Goal: Task Accomplishment & Management: Manage account settings

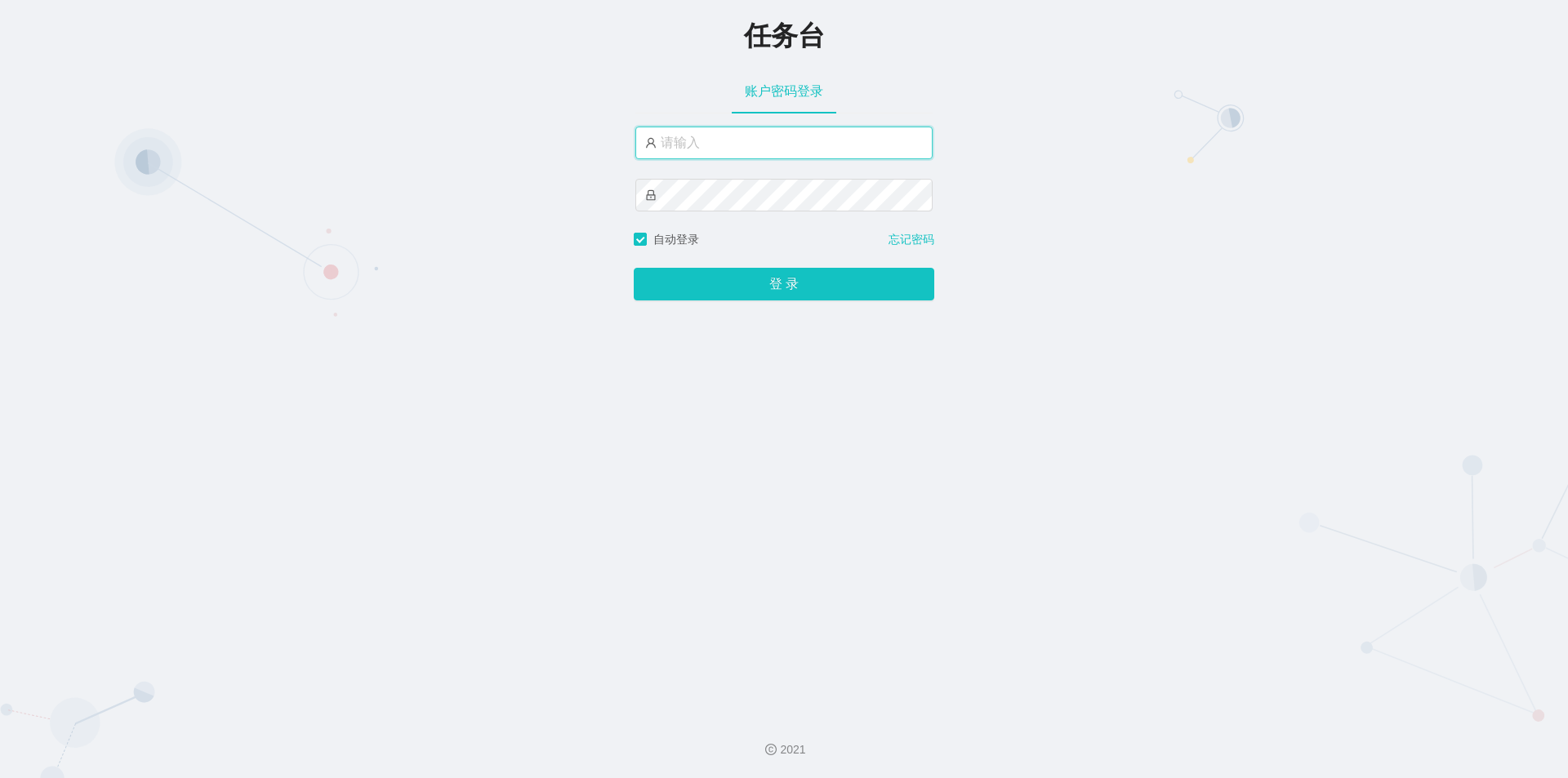
click at [739, 148] on input "text" at bounding box center [784, 143] width 297 height 33
type input "jishu"
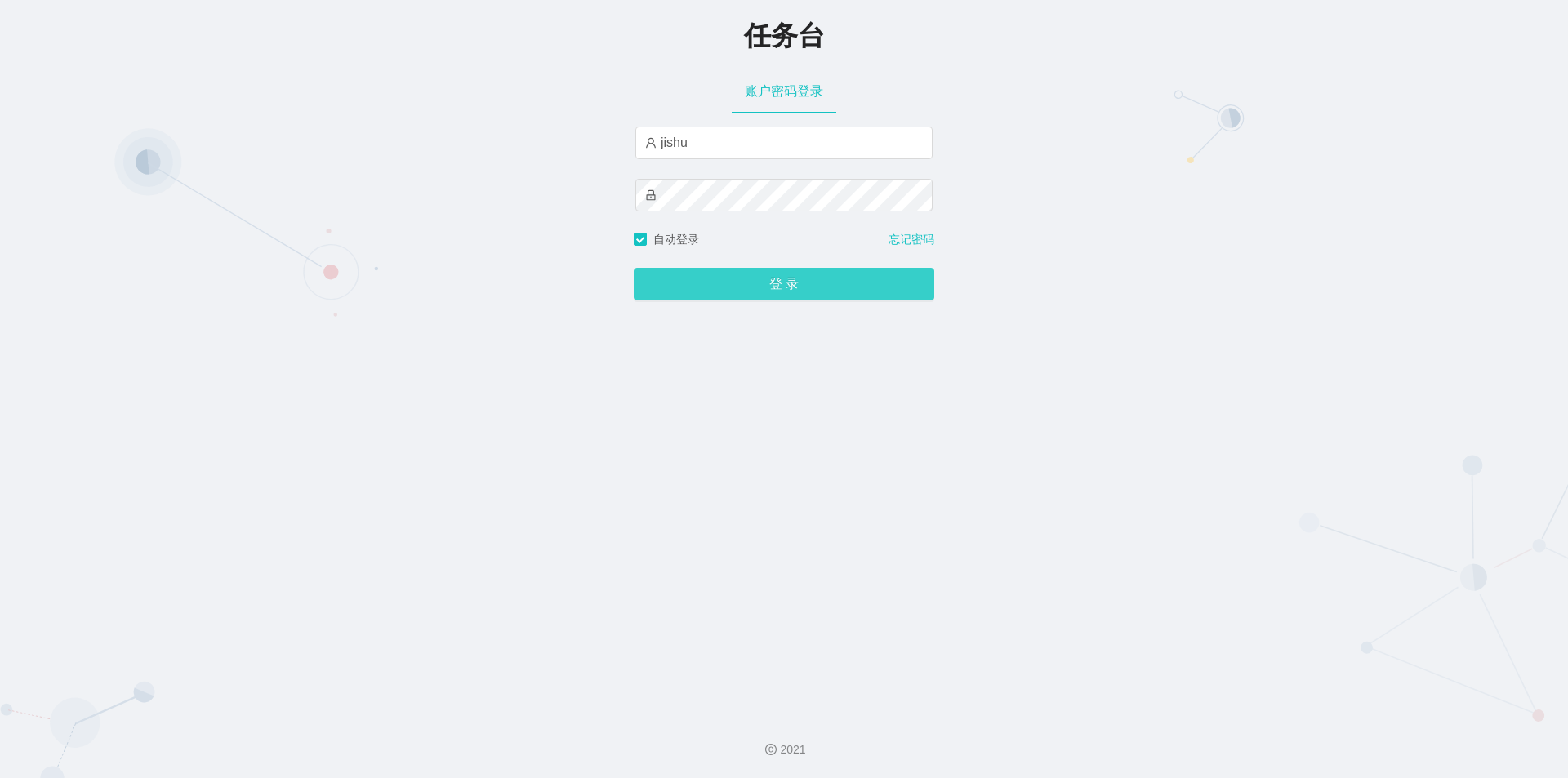
click at [700, 290] on button "登 录" at bounding box center [784, 284] width 301 height 33
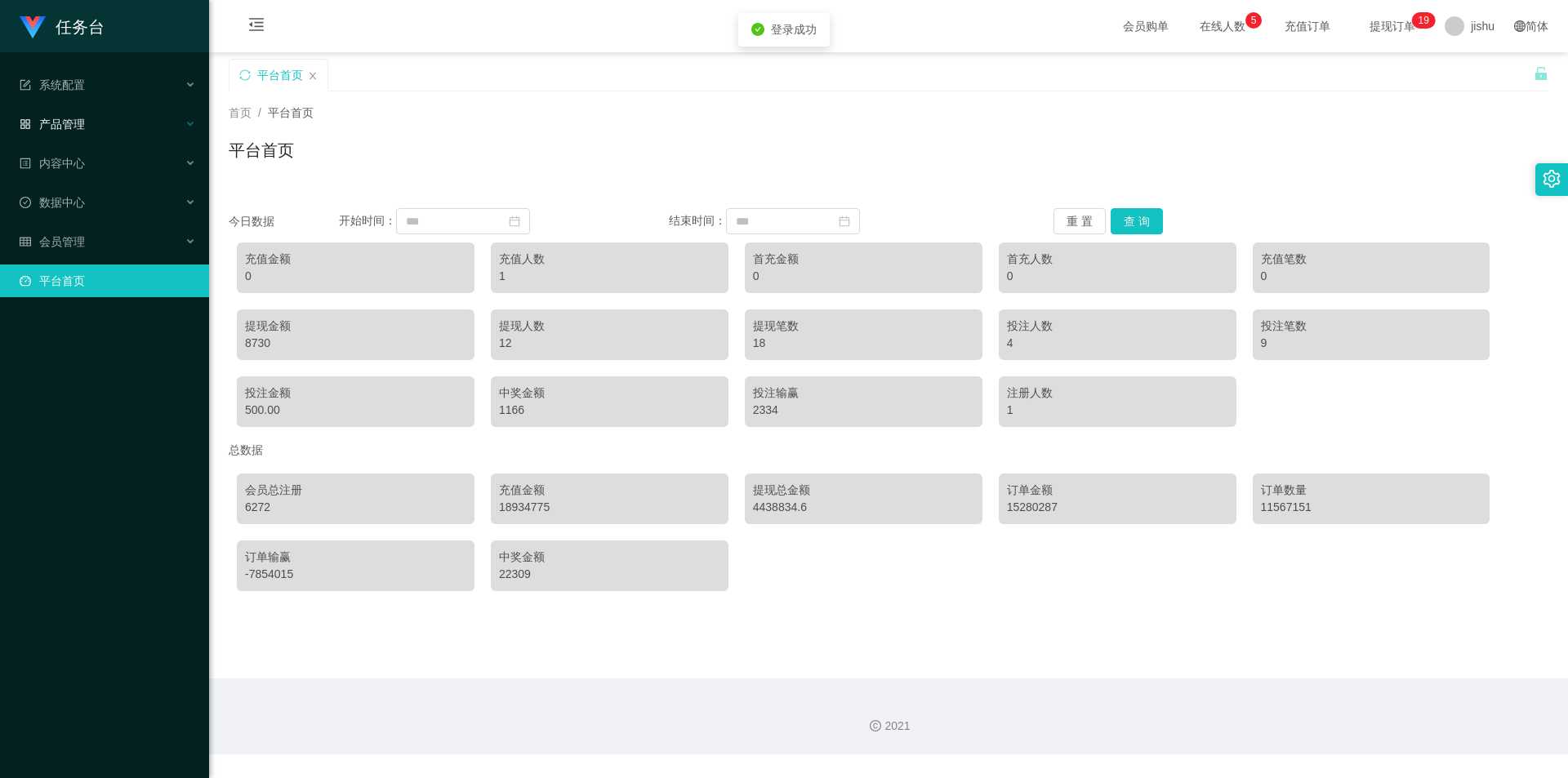
click at [85, 130] on div "产品管理" at bounding box center [105, 125] width 209 height 33
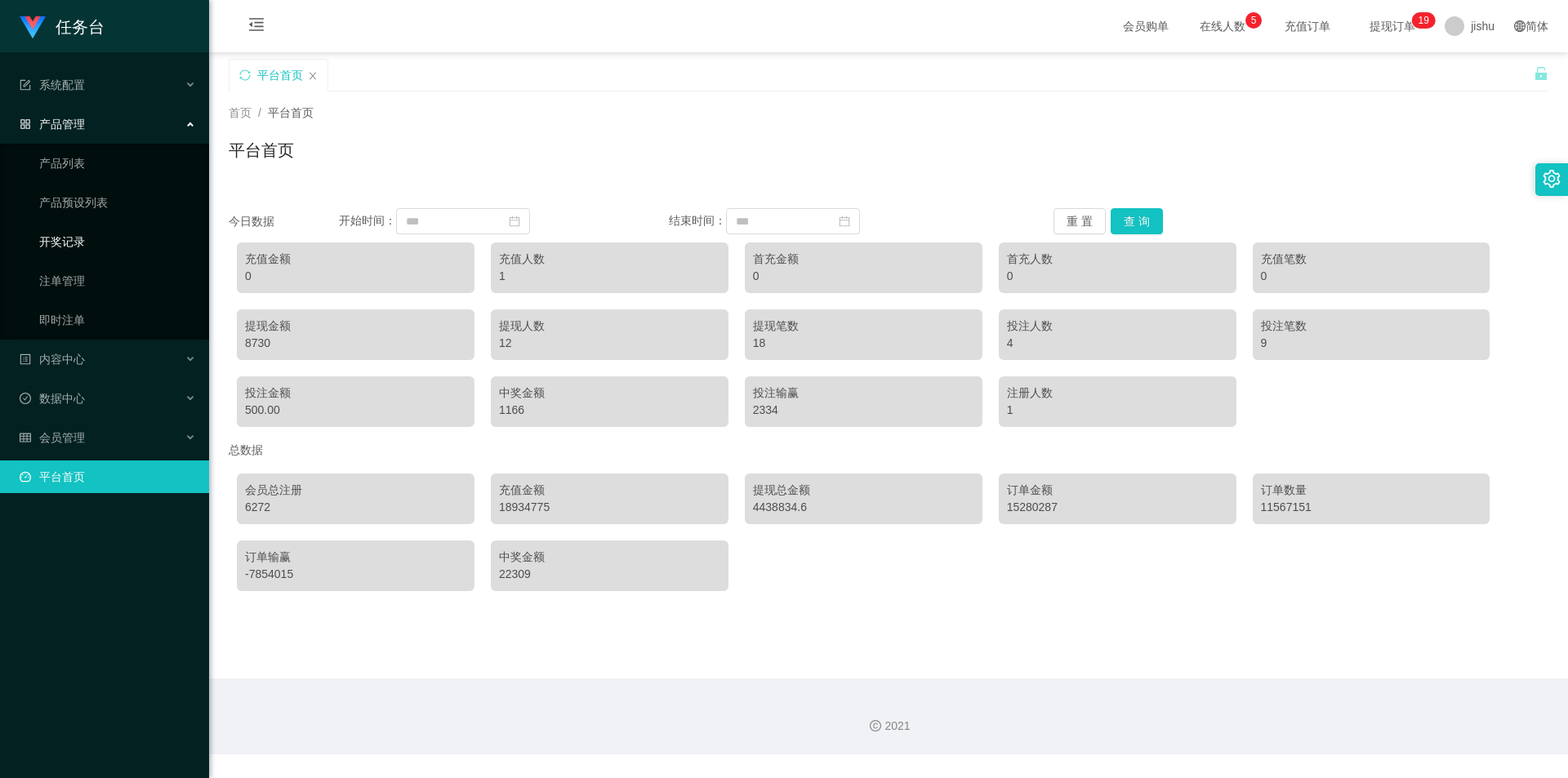
click at [91, 243] on link "开奖记录" at bounding box center [117, 242] width 157 height 33
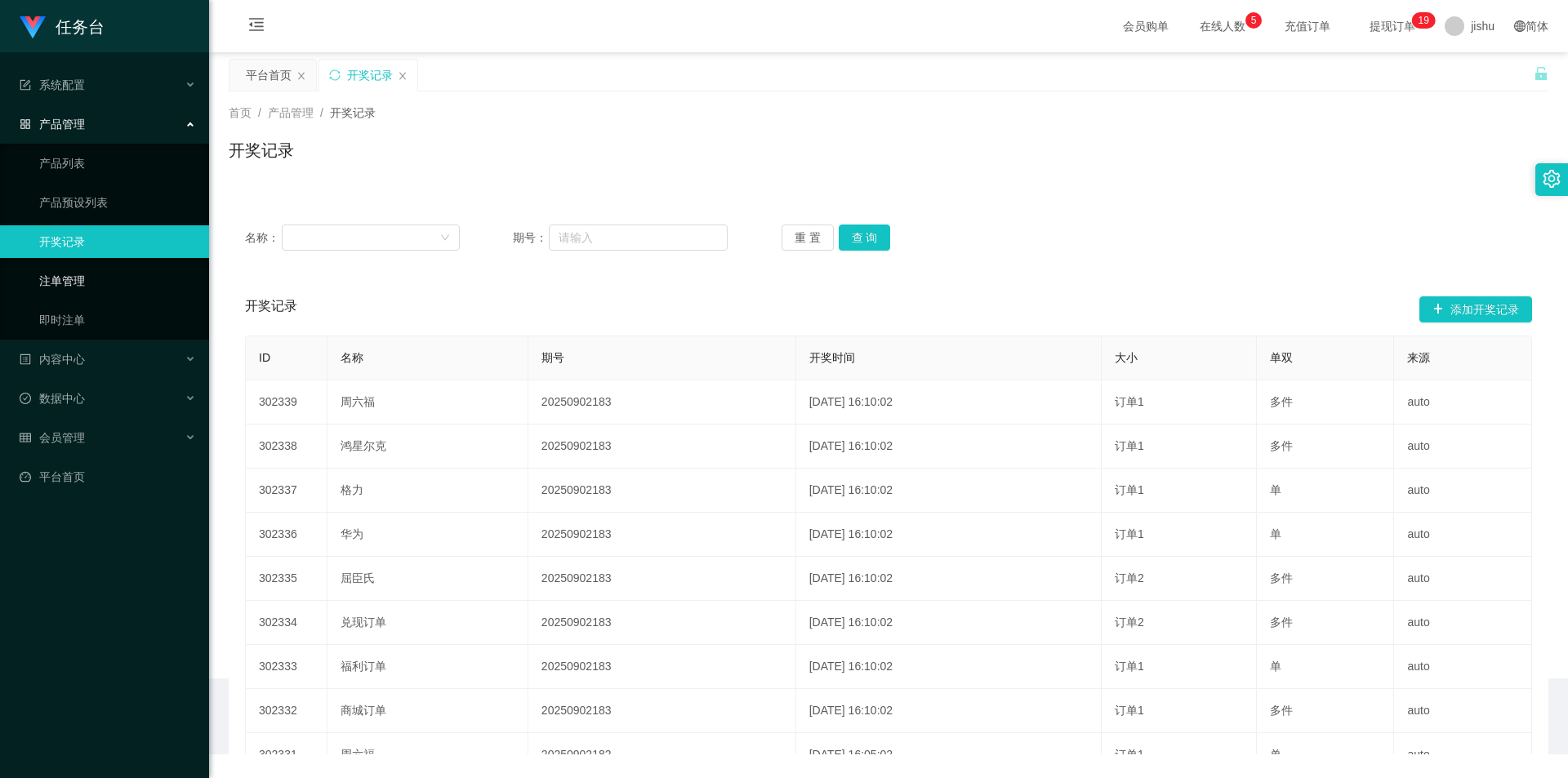
click at [87, 279] on link "注单管理" at bounding box center [117, 281] width 157 height 33
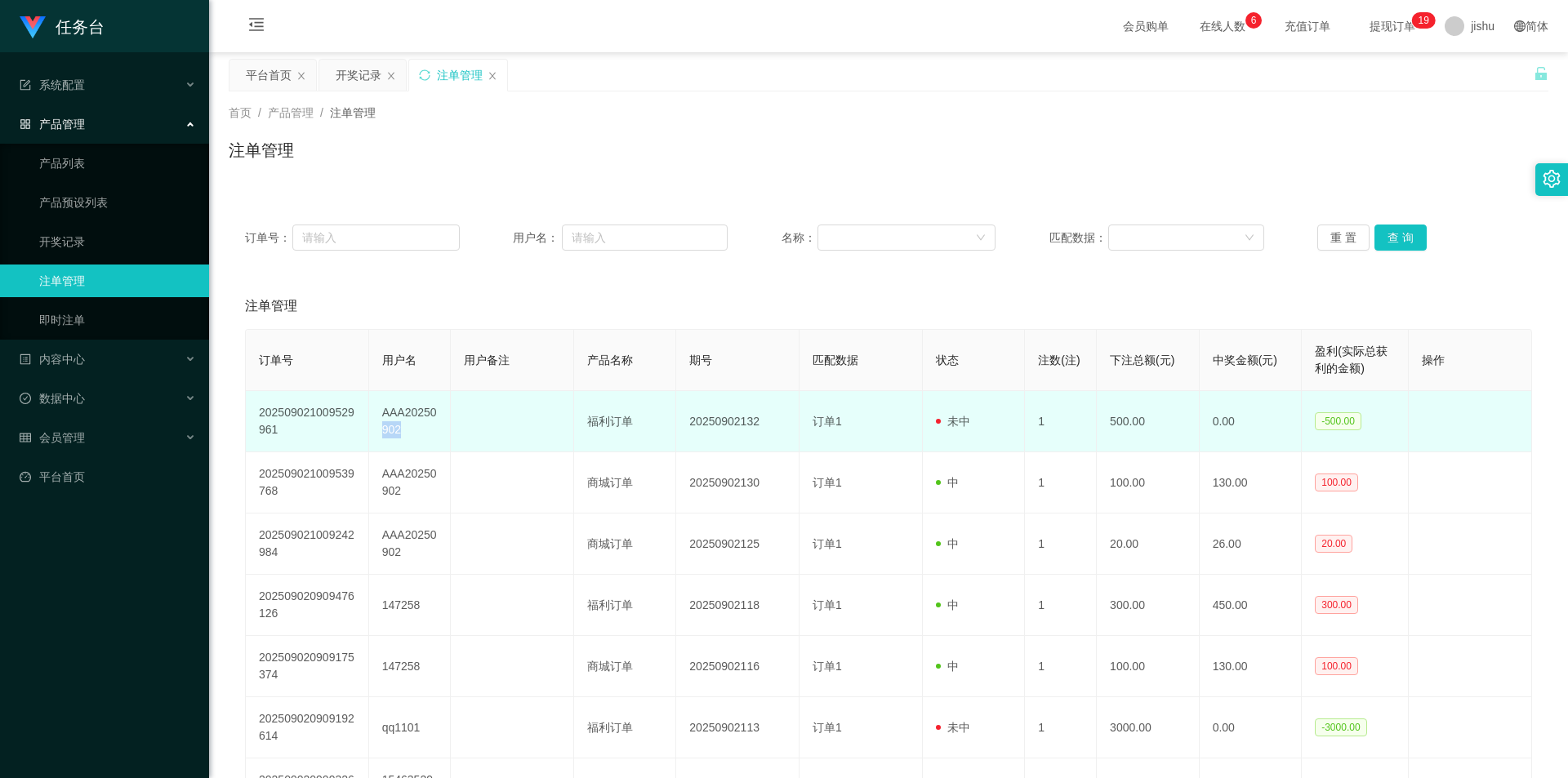
drag, startPoint x: 399, startPoint y: 435, endPoint x: 380, endPoint y: 421, distance: 23.6
click at [380, 421] on td "AAA20250902" at bounding box center [410, 422] width 82 height 61
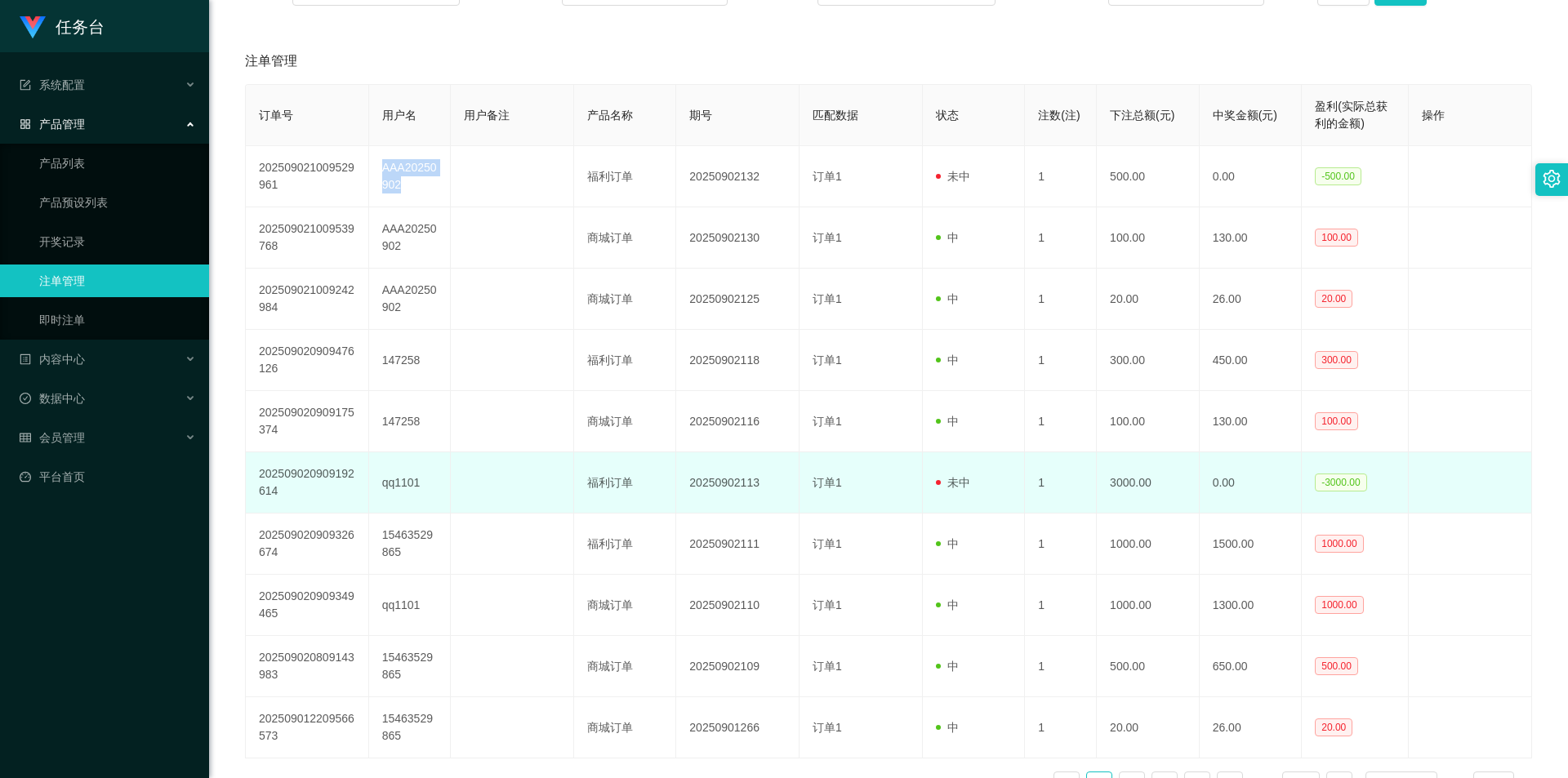
scroll to position [354, 0]
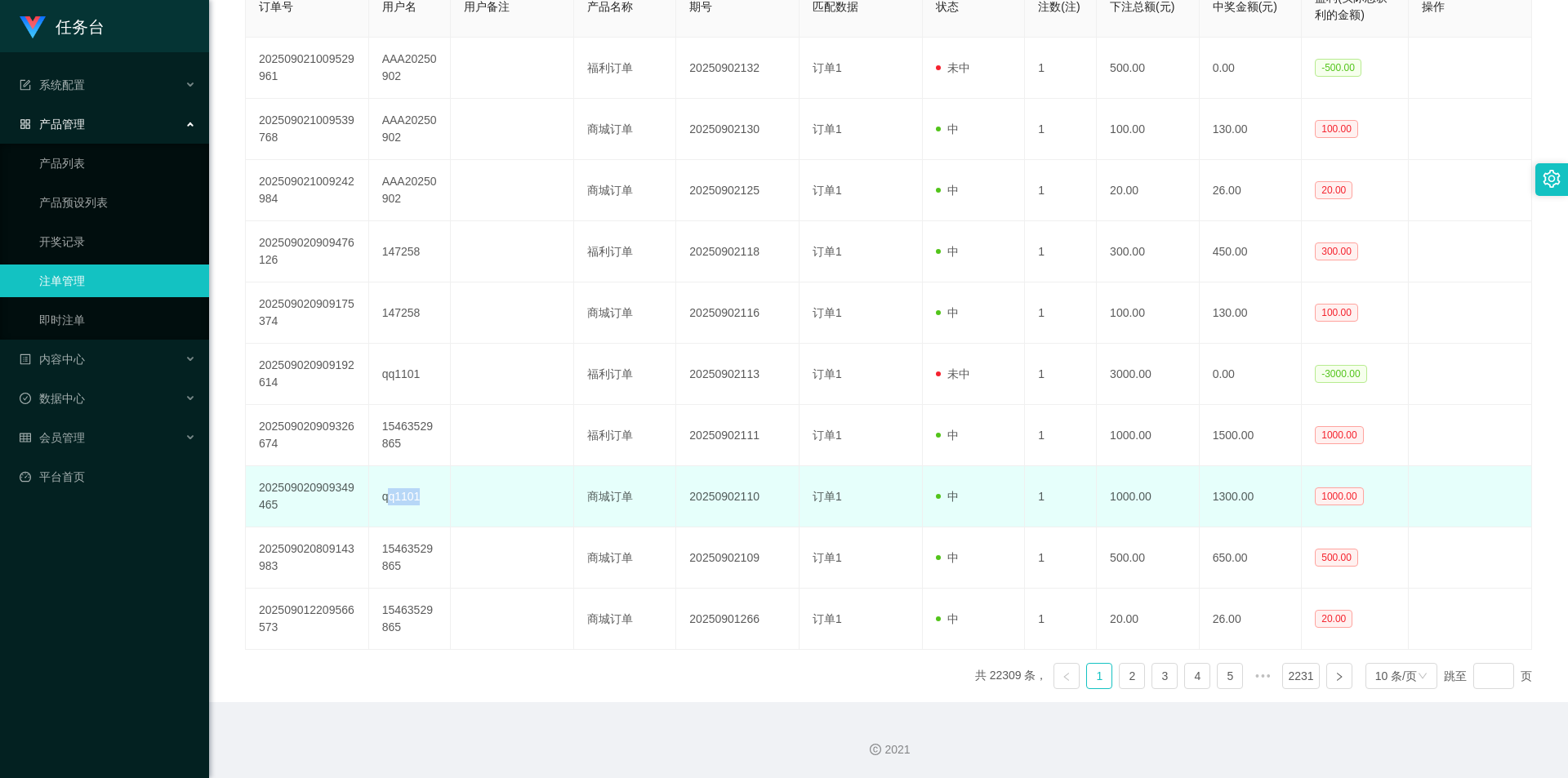
drag, startPoint x: 422, startPoint y: 498, endPoint x: 385, endPoint y: 499, distance: 37.0
click at [385, 499] on td "qq1101" at bounding box center [410, 496] width 82 height 61
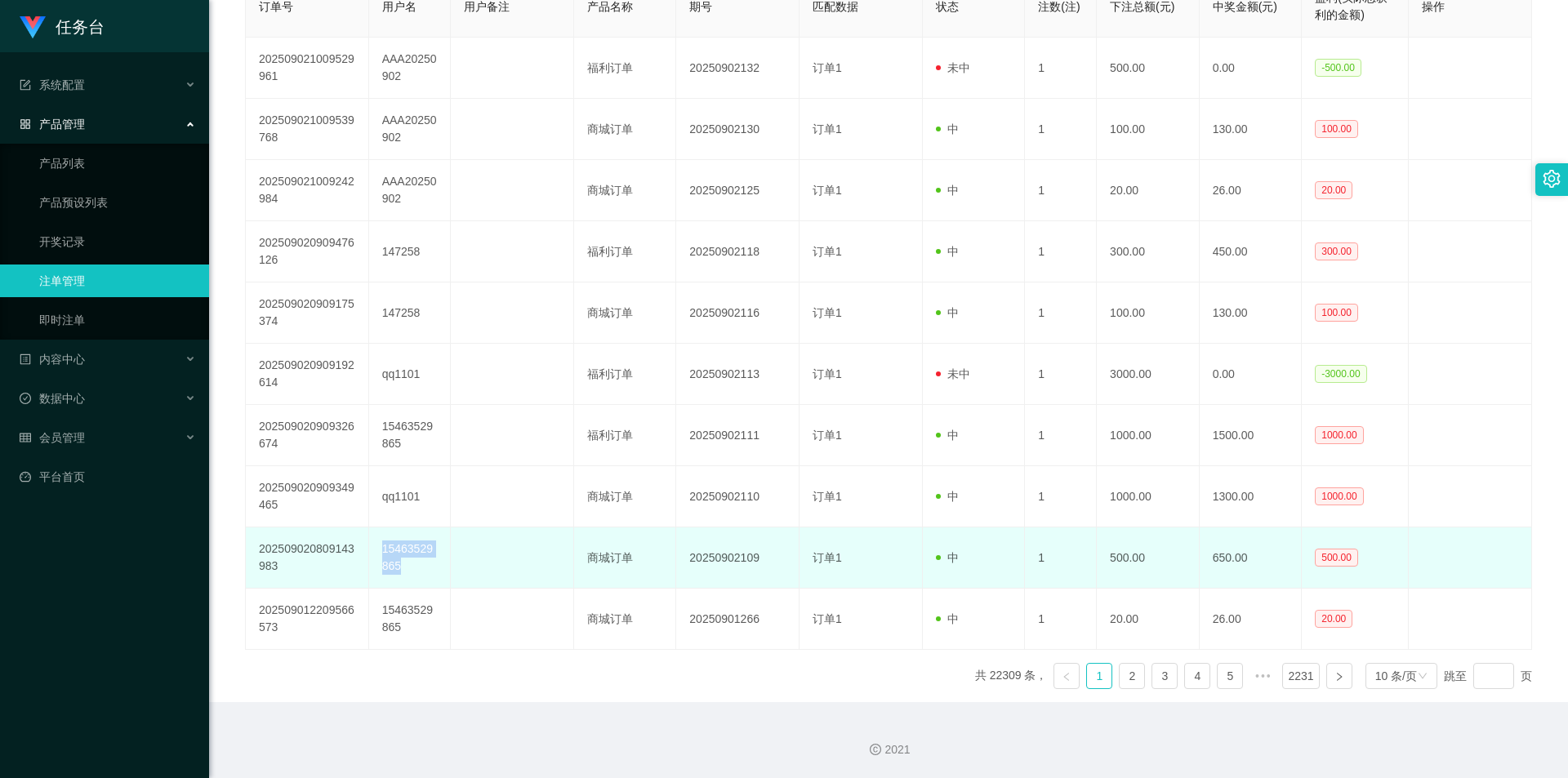
drag, startPoint x: 414, startPoint y: 570, endPoint x: 381, endPoint y: 550, distance: 38.6
click at [381, 550] on td "15463529865" at bounding box center [410, 557] width 82 height 61
click at [413, 569] on td "15463529865" at bounding box center [410, 557] width 82 height 61
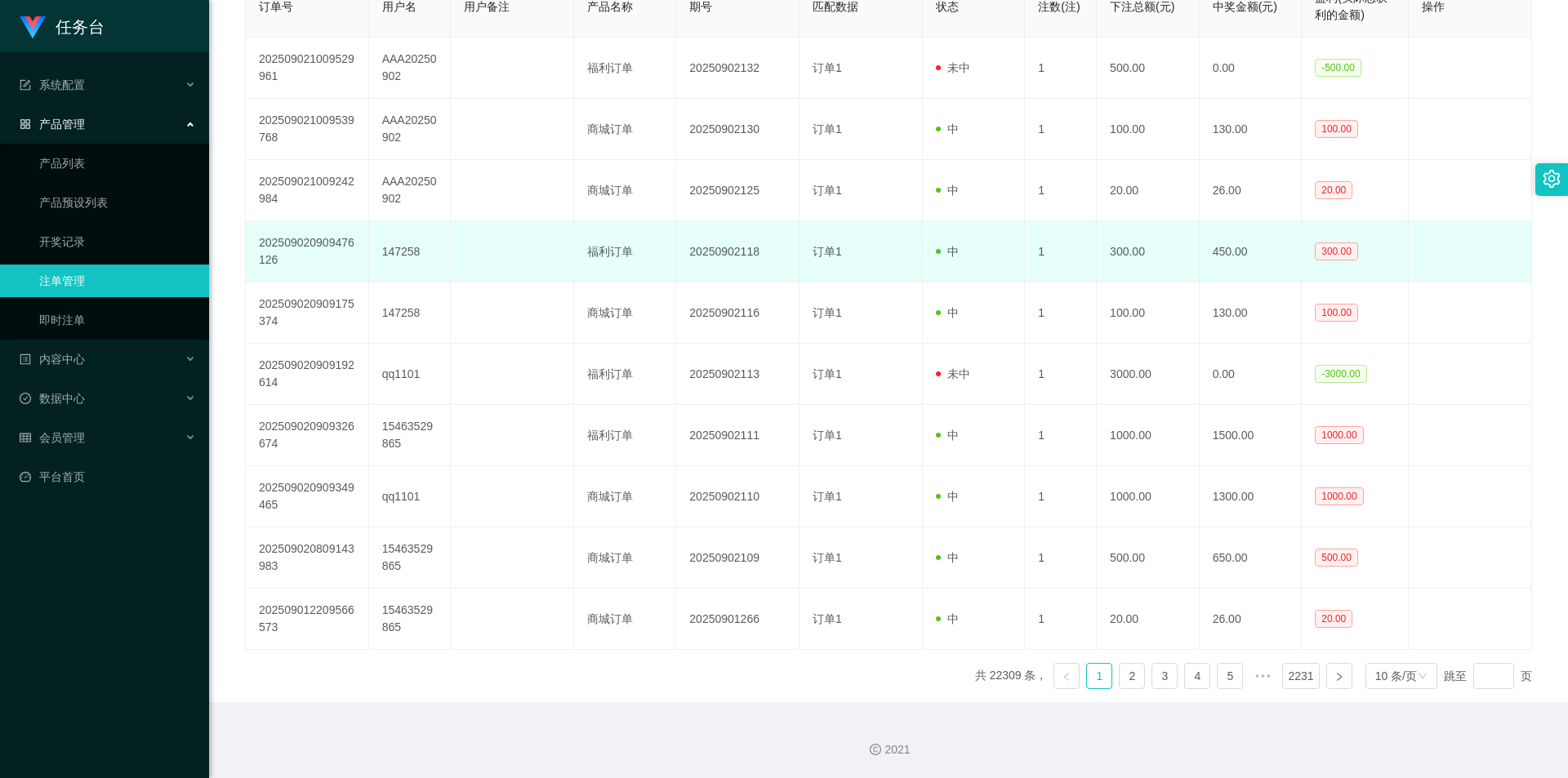
scroll to position [190, 0]
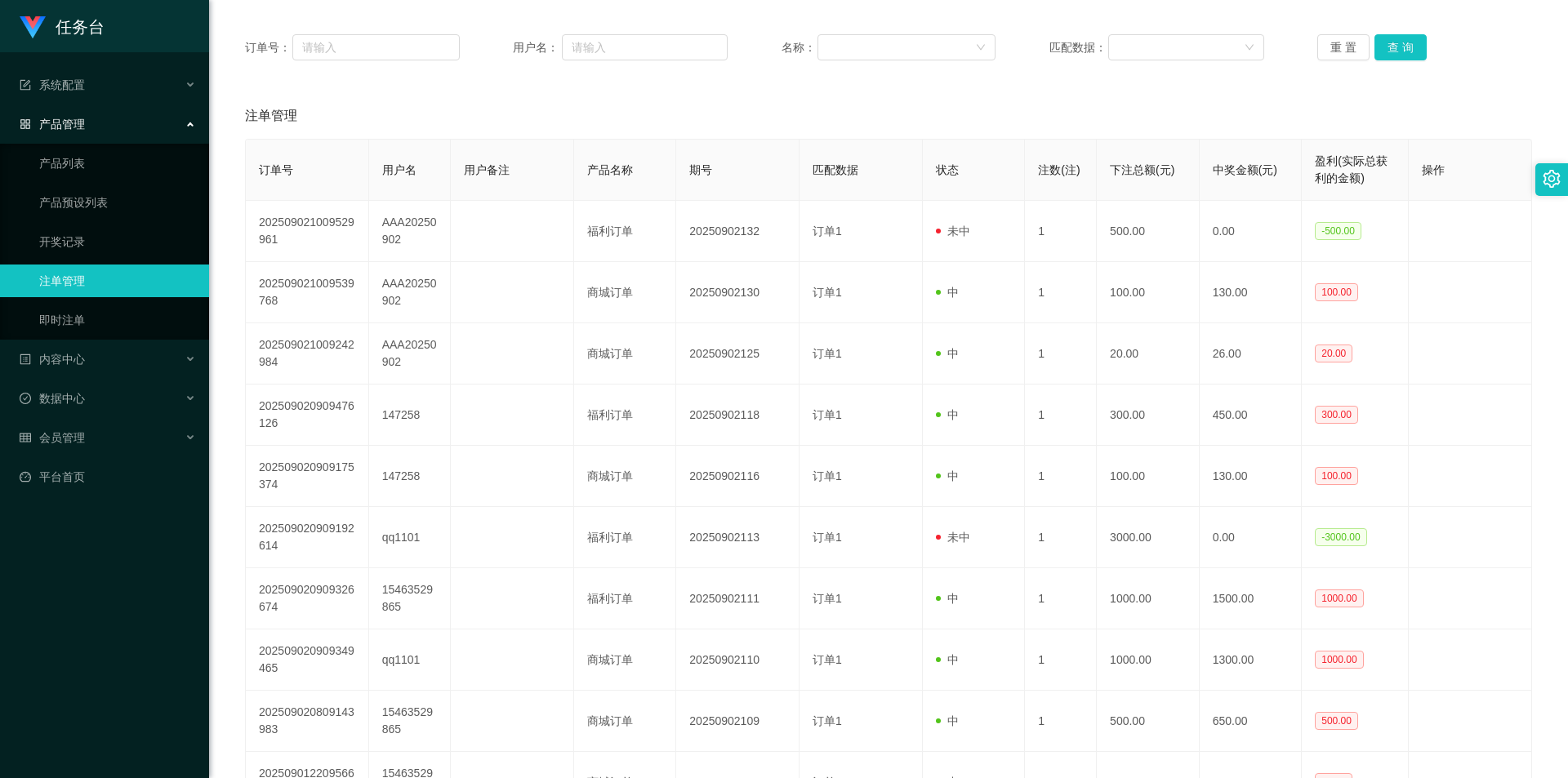
click at [107, 126] on div "产品管理" at bounding box center [105, 125] width 209 height 33
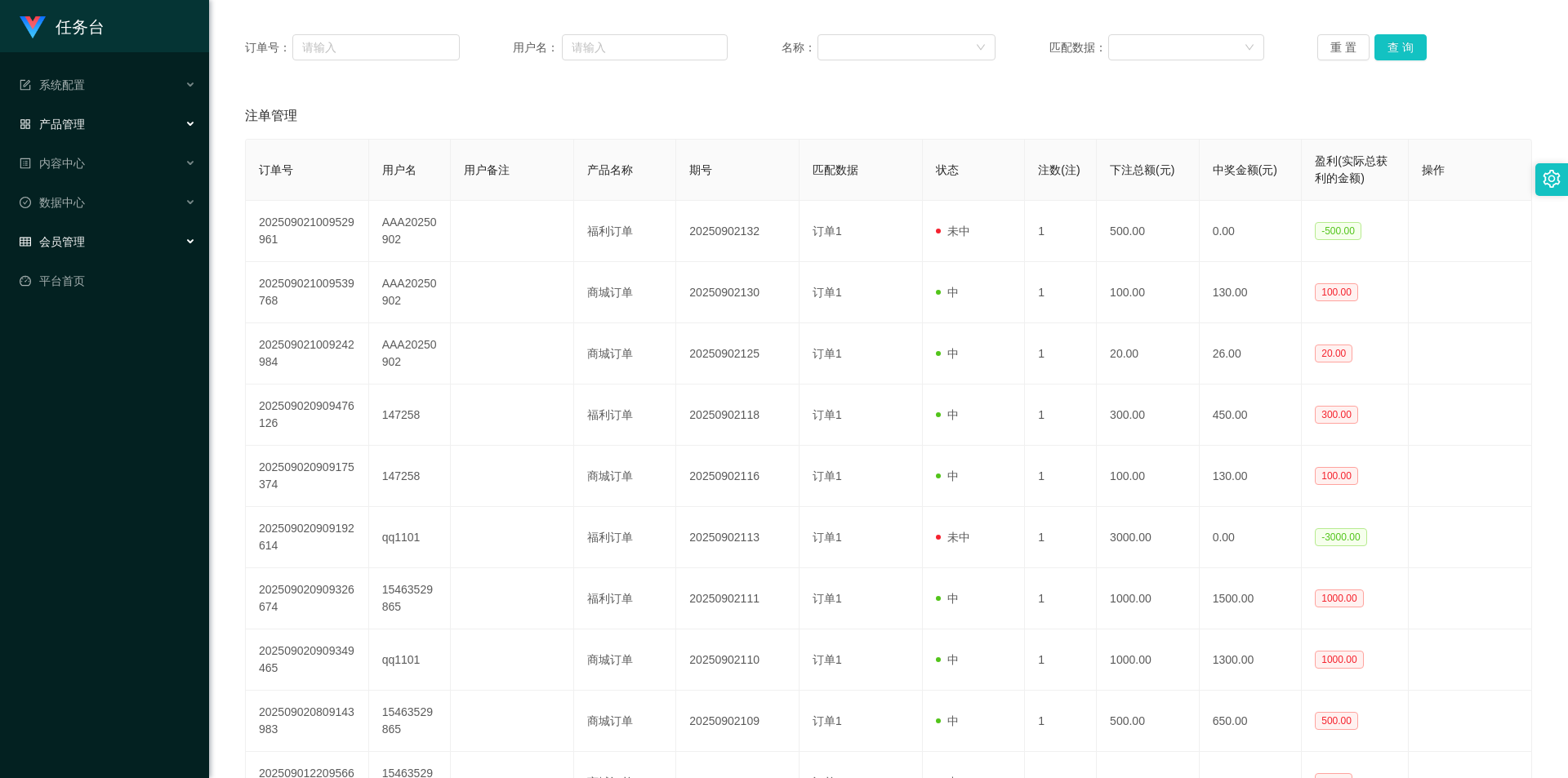
click at [101, 241] on div "会员管理" at bounding box center [105, 242] width 209 height 33
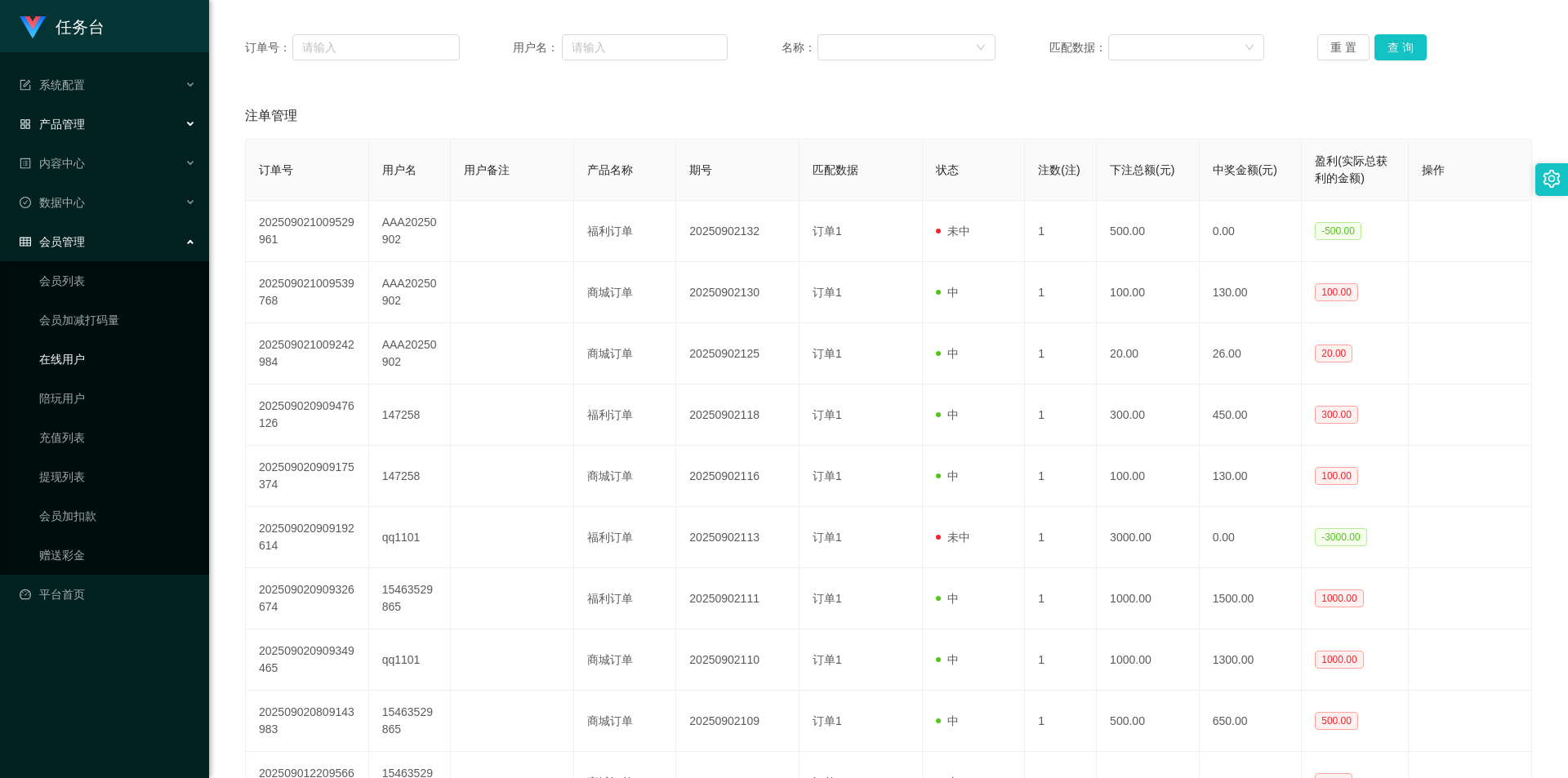
click at [96, 362] on link "在线用户" at bounding box center [117, 359] width 157 height 33
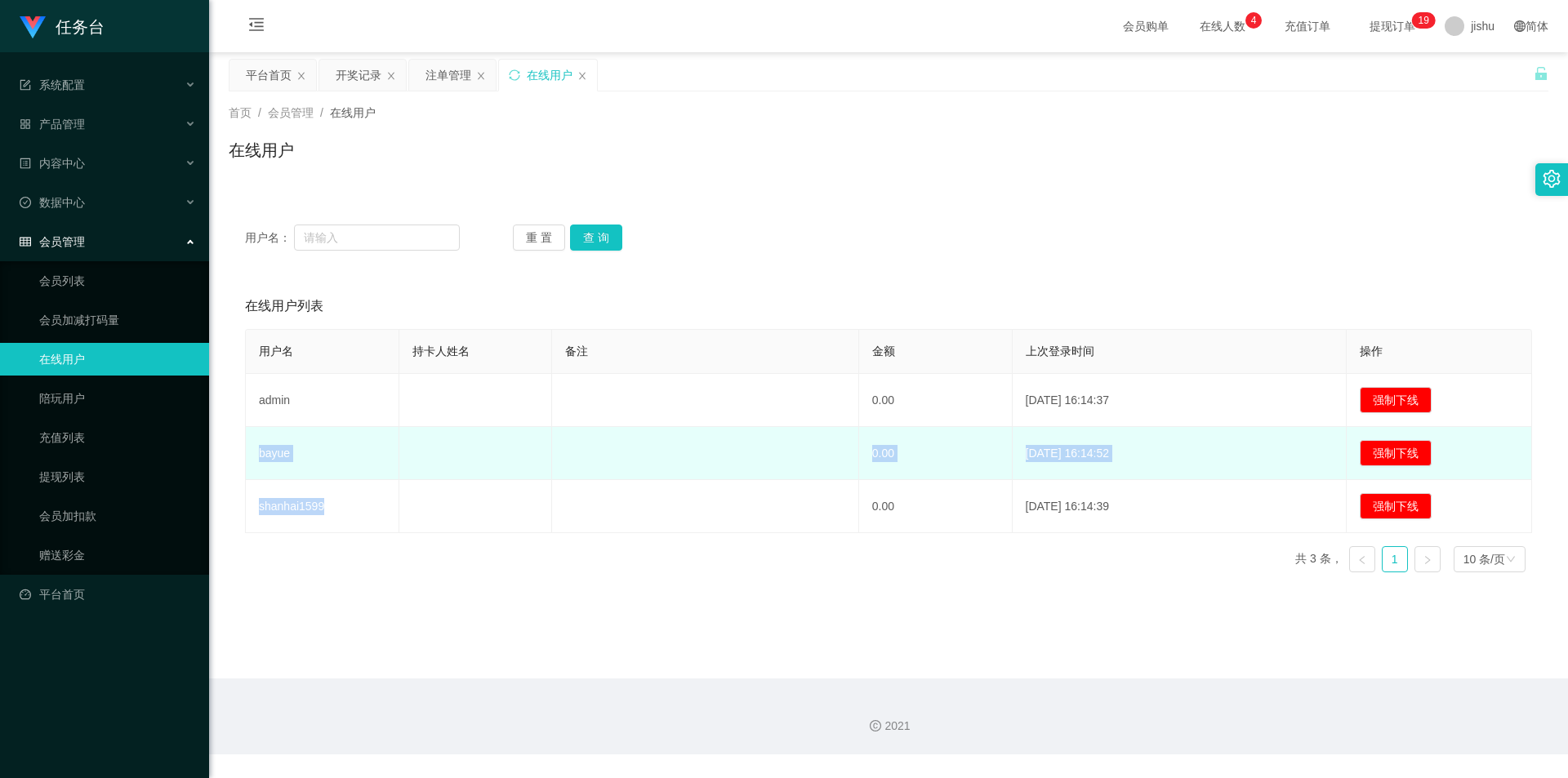
drag, startPoint x: 344, startPoint y: 505, endPoint x: 254, endPoint y: 455, distance: 103.0
click at [254, 455] on tbody "admin 0.00 [DATE] 16:14:37 强制下线 bayue 0.00 [DATE] 16:14:52 强制下线 shanhai1599 0.0…" at bounding box center [889, 454] width 1286 height 159
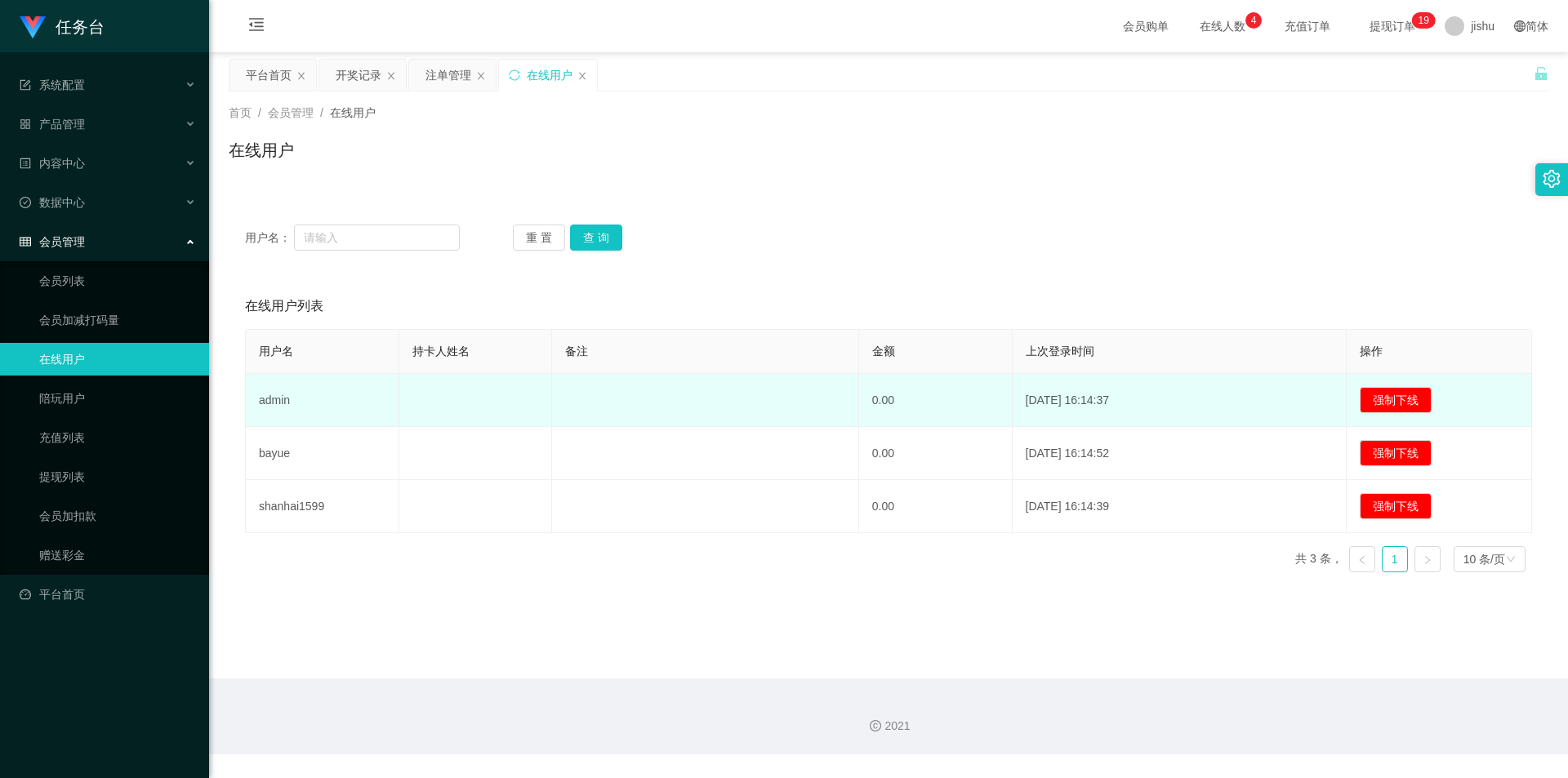
click at [296, 403] on td "admin" at bounding box center [322, 400] width 153 height 53
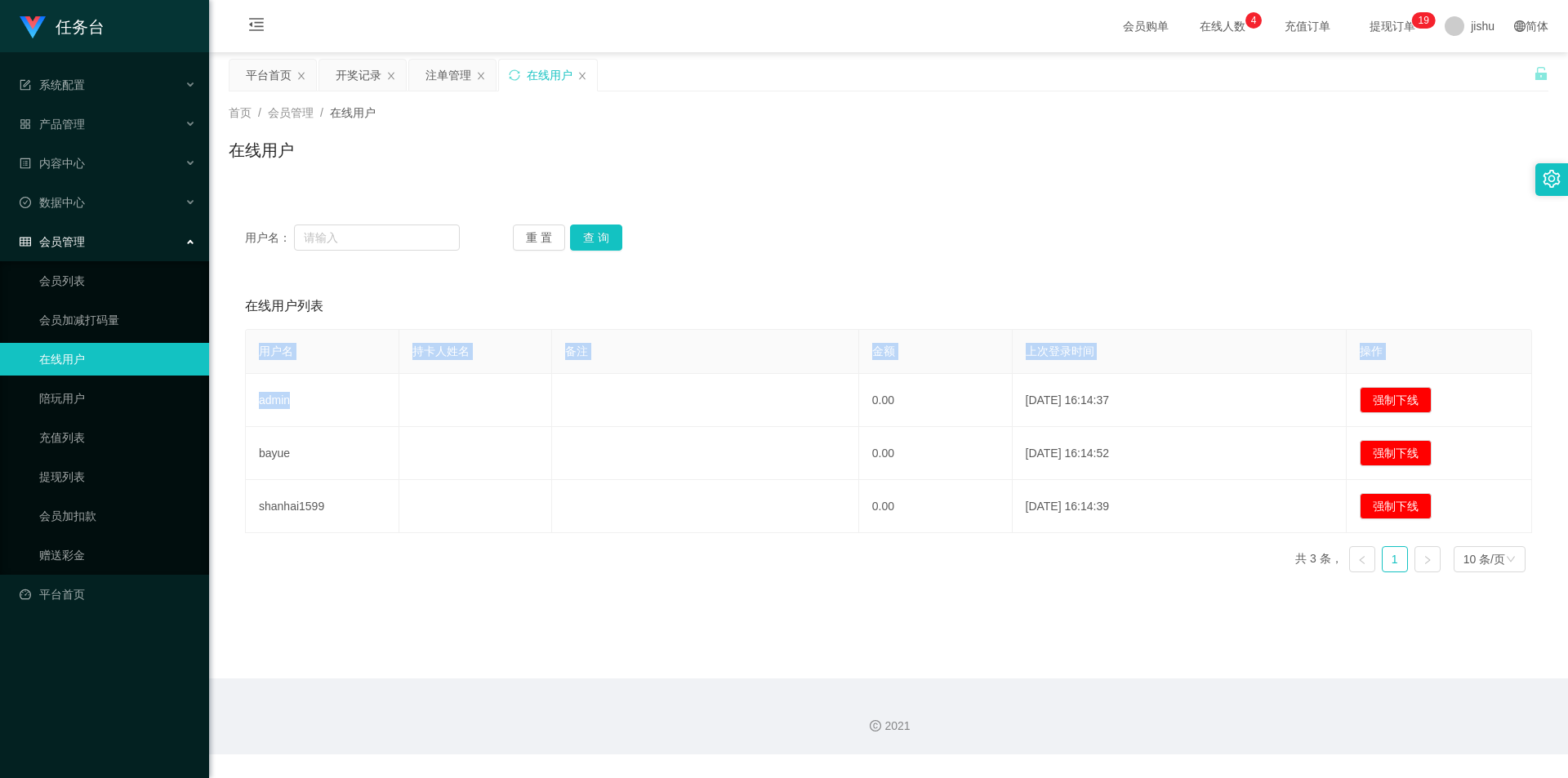
drag, startPoint x: 318, startPoint y: 402, endPoint x: 234, endPoint y: 388, distance: 85.2
click at [225, 388] on main "关闭左侧 关闭右侧 关闭其它 刷新页面 平台首页 开奖记录 注单管理 在线用户 首页 / 会员管理 / 在线用户 / 在线用户 用户名： 重 置 查 询 在线…" at bounding box center [889, 365] width 1359 height 626
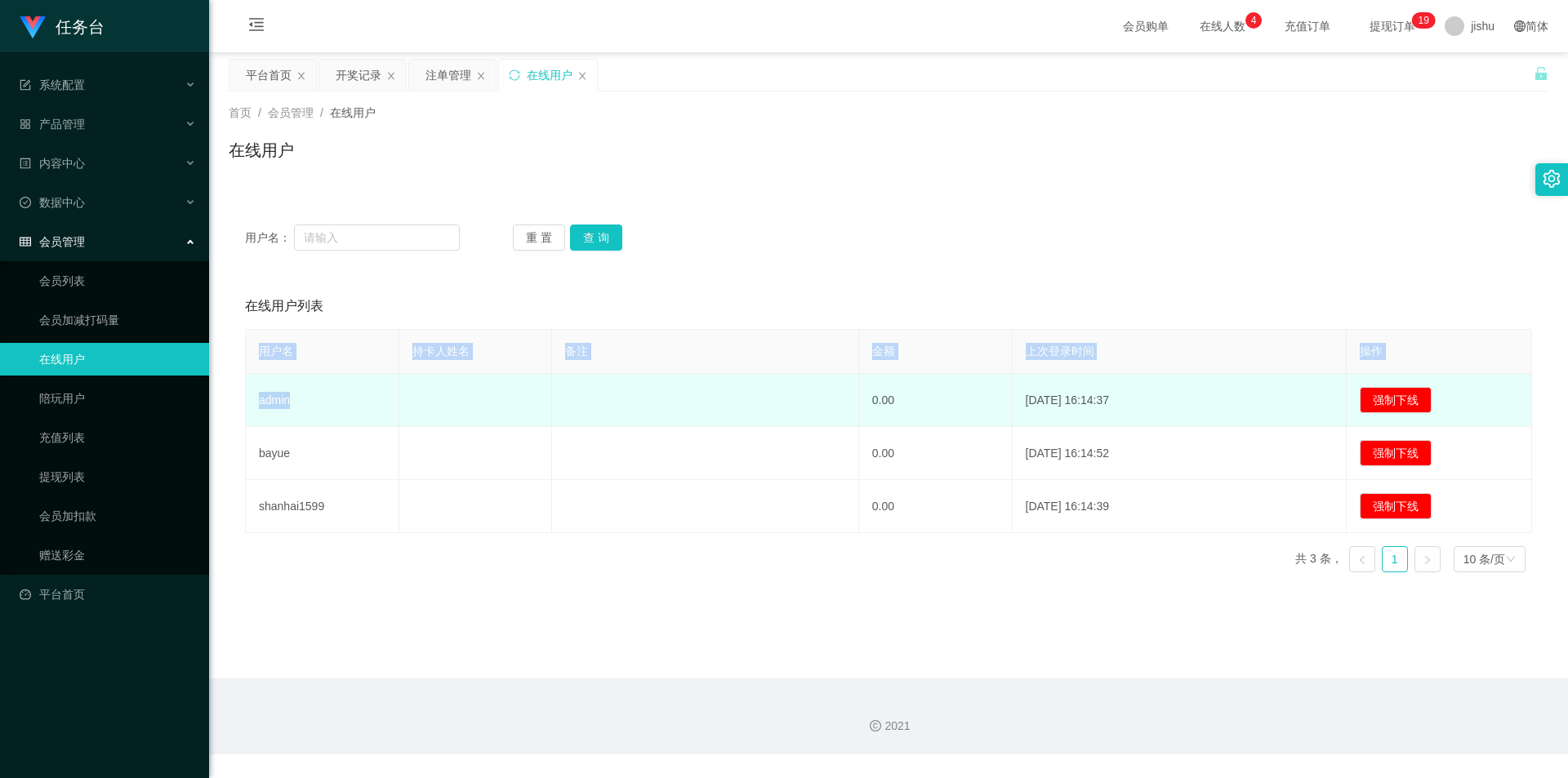
click at [317, 408] on td "admin" at bounding box center [322, 400] width 153 height 53
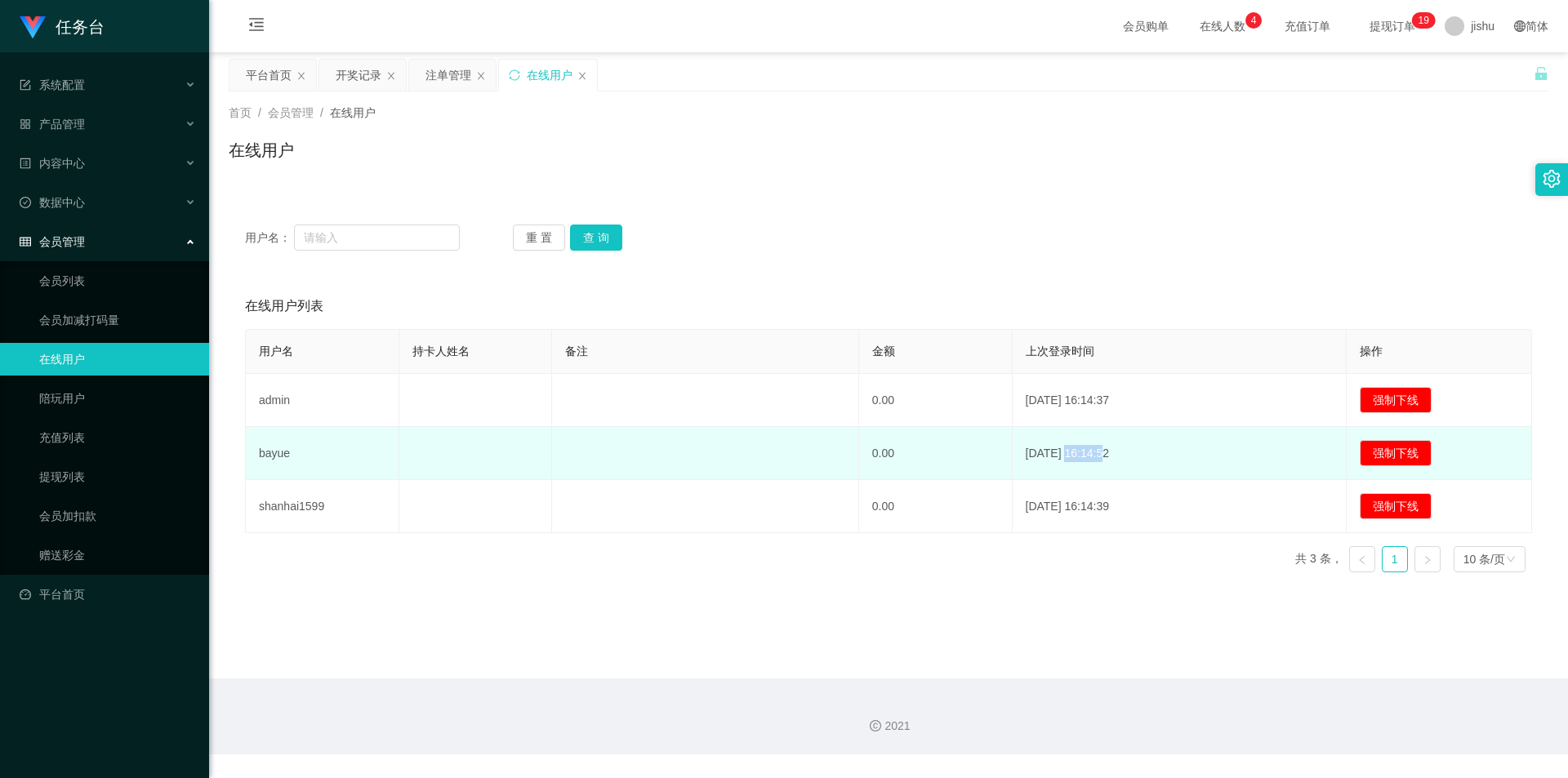
drag, startPoint x: 1066, startPoint y: 457, endPoint x: 1102, endPoint y: 453, distance: 36.2
click at [1102, 453] on td "[DATE] 16:14:52" at bounding box center [1179, 454] width 335 height 53
click at [317, 459] on td "bayue" at bounding box center [322, 454] width 153 height 53
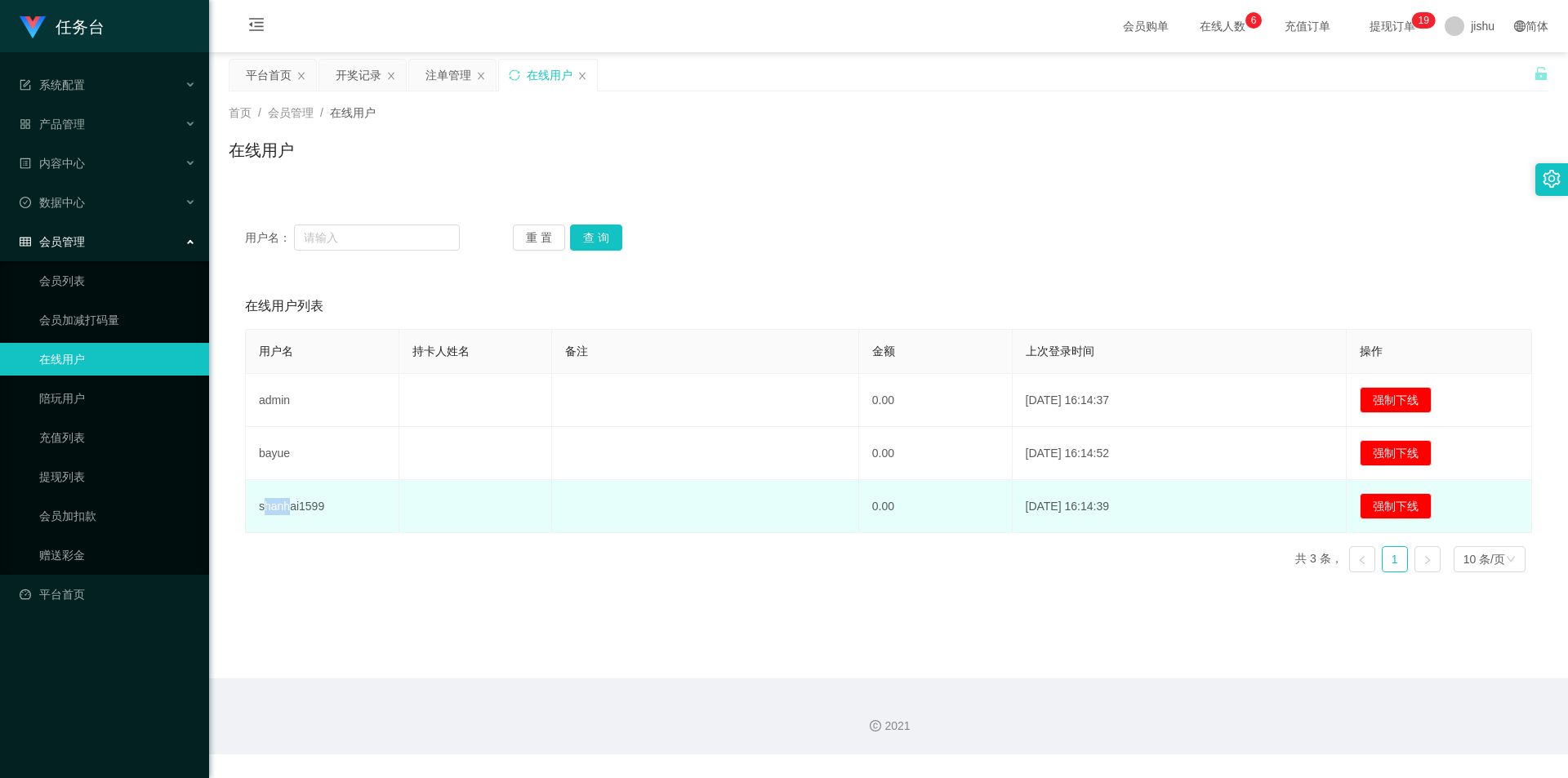
drag, startPoint x: 266, startPoint y: 509, endPoint x: 311, endPoint y: 517, distance: 45.7
click at [292, 508] on td "shanhai1599" at bounding box center [322, 507] width 153 height 53
click at [328, 508] on td "shanhai1599" at bounding box center [322, 507] width 153 height 53
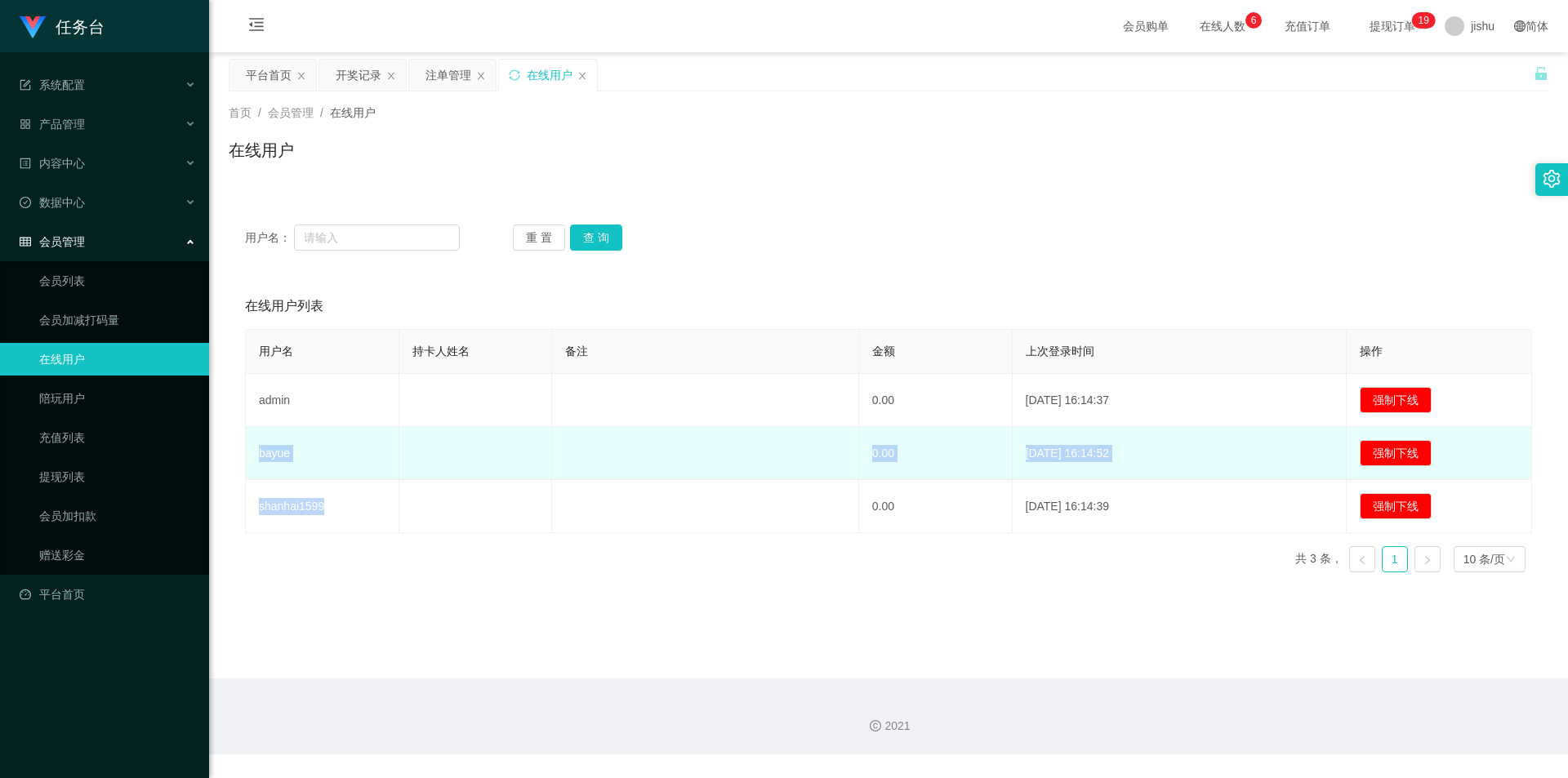
drag, startPoint x: 326, startPoint y: 512, endPoint x: 259, endPoint y: 455, distance: 88.0
click at [259, 455] on tbody "admin 0.00 [DATE] 16:14:37 强制下线 bayue 0.00 [DATE] 16:14:52 强制下线 shanhai1599 0.0…" at bounding box center [889, 454] width 1286 height 159
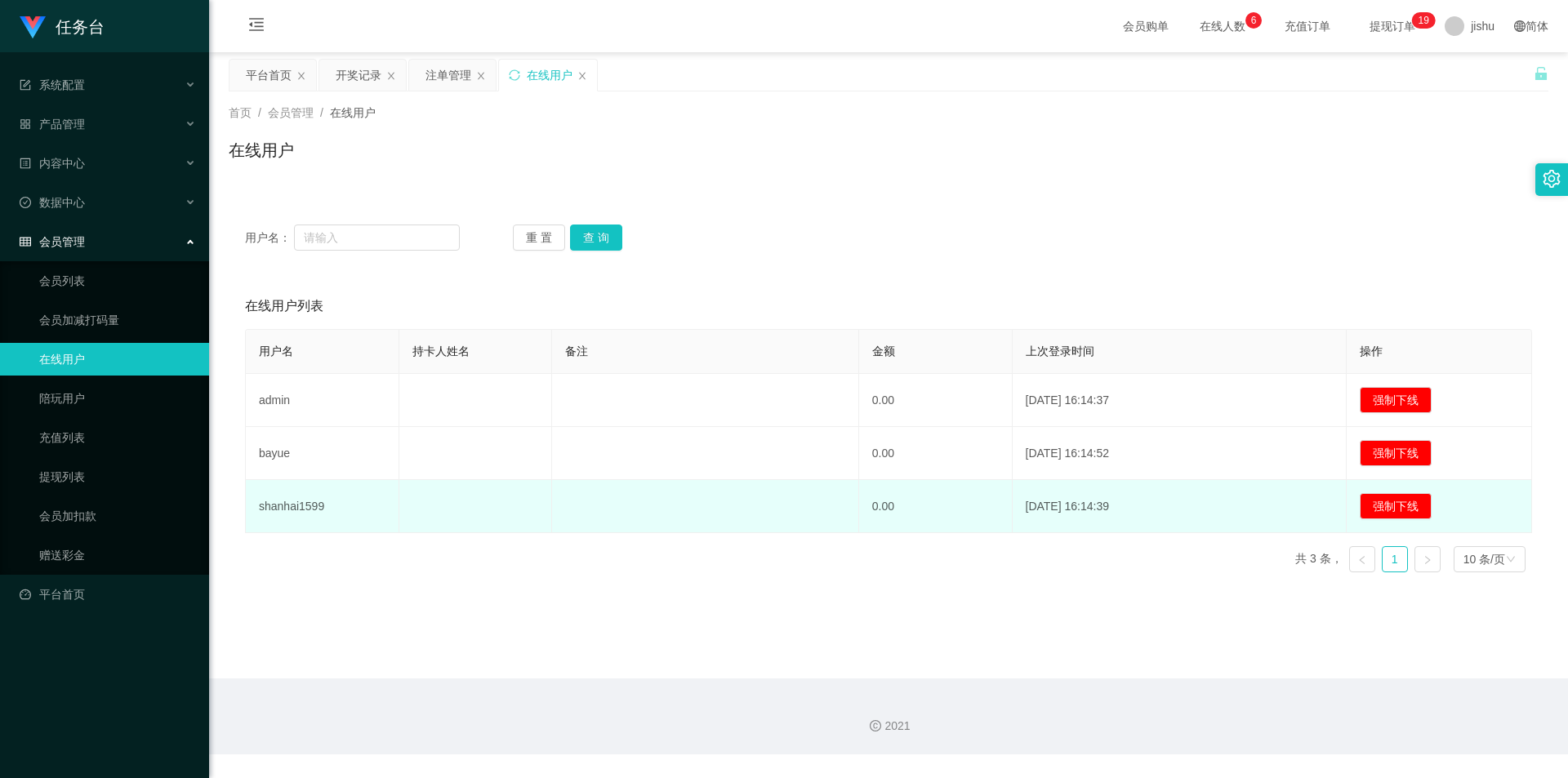
click at [985, 515] on td "0.00" at bounding box center [935, 507] width 153 height 53
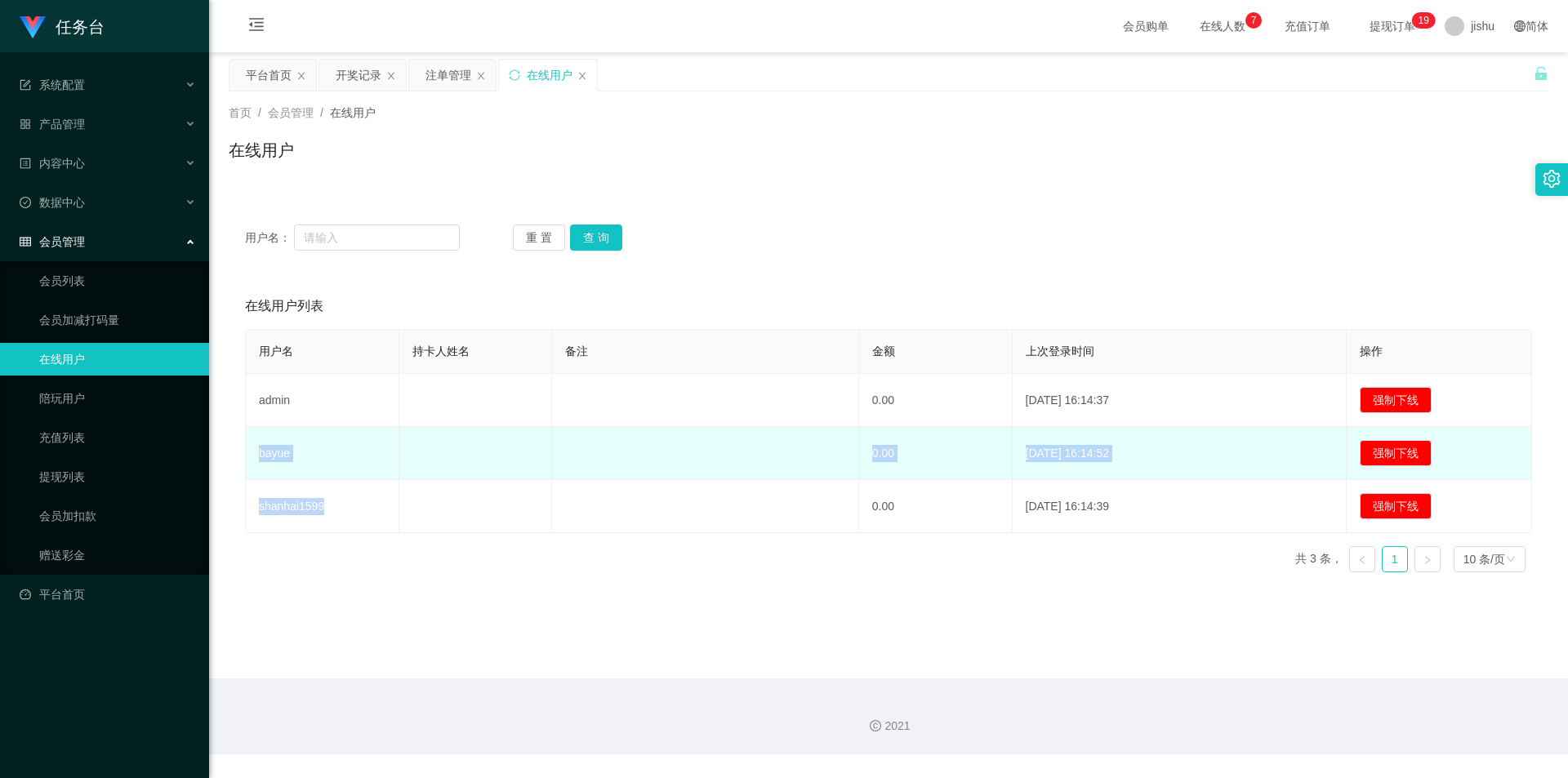
drag, startPoint x: 334, startPoint y: 509, endPoint x: 251, endPoint y: 460, distance: 96.4
click at [251, 460] on tbody "admin 0.00 [DATE] 16:14:37 强制下线 bayue 0.00 [DATE] 16:14:52 强制下线 shanhai1599 0.0…" at bounding box center [889, 454] width 1286 height 159
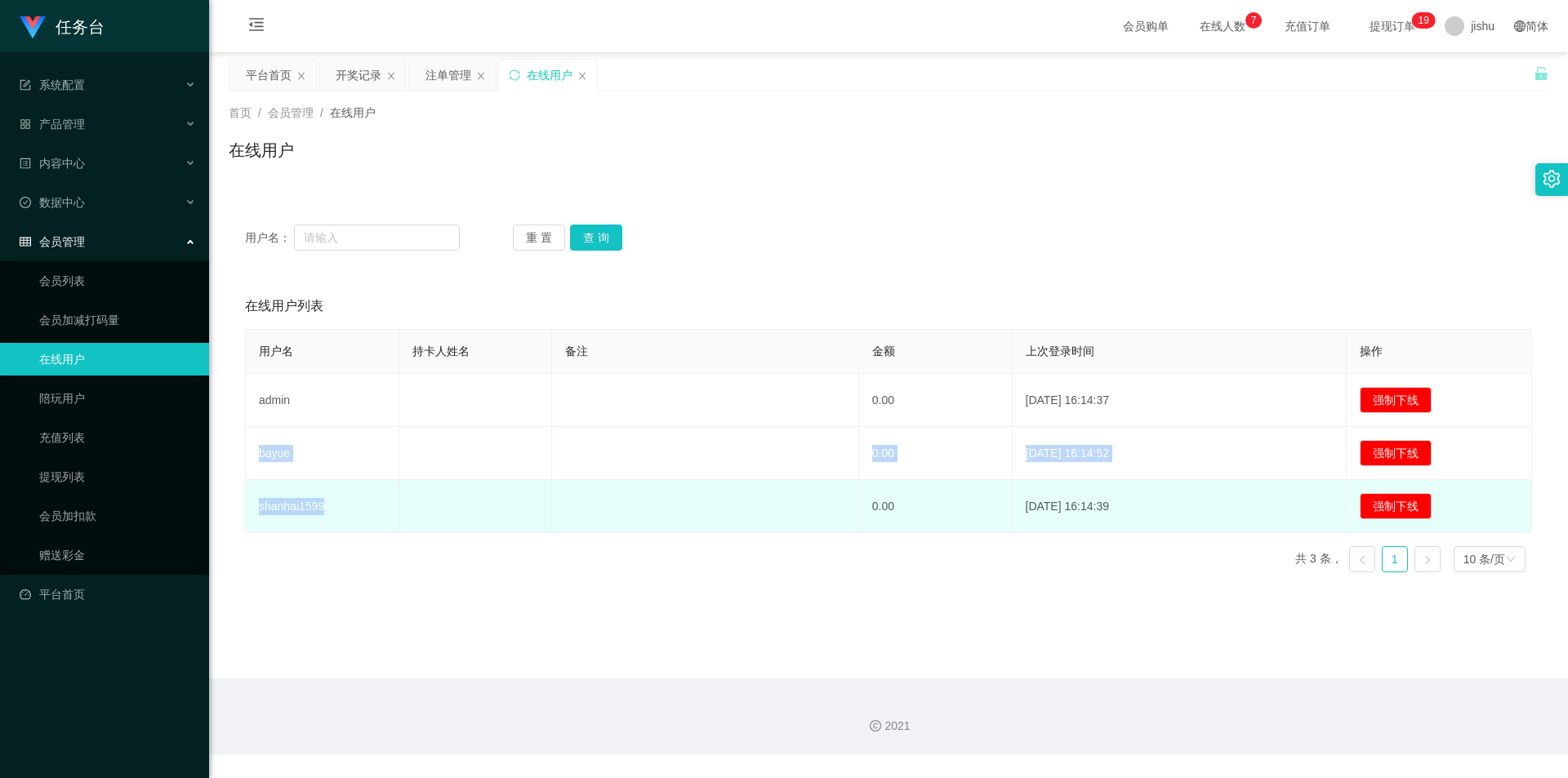
click at [352, 503] on td "shanhai1599" at bounding box center [322, 507] width 153 height 53
